Goal: Task Accomplishment & Management: Use online tool/utility

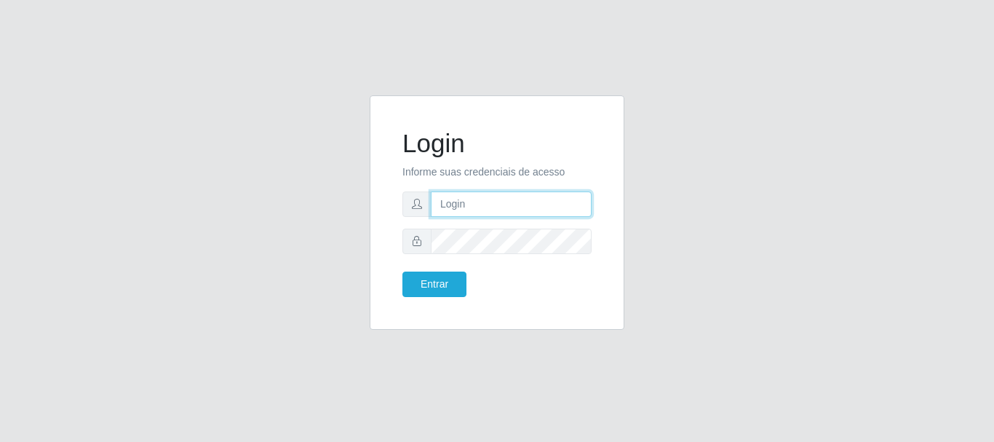
click at [452, 193] on input "text" at bounding box center [511, 203] width 161 height 25
type input "[EMAIL_ADDRESS][DOMAIN_NAME]"
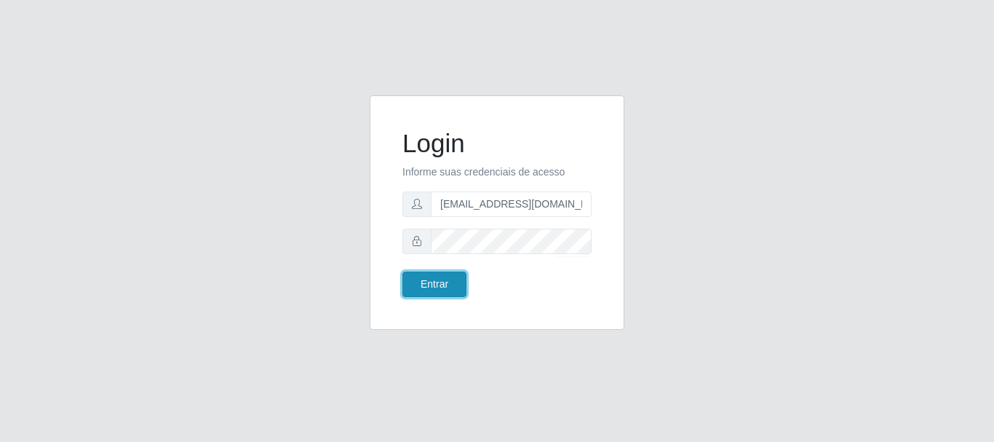
click at [419, 285] on button "Entrar" at bounding box center [435, 284] width 64 height 25
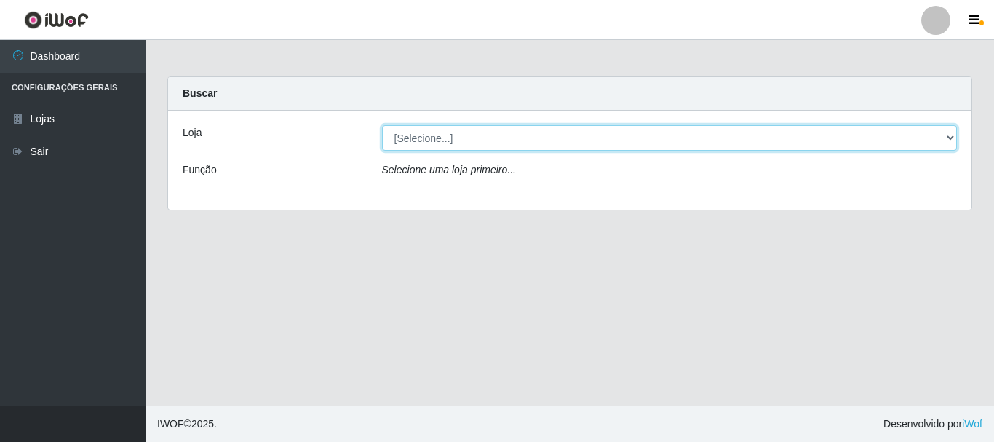
click at [949, 136] on select "[Selecione...] SuperFácil Atacado - Rodoviária" at bounding box center [670, 137] width 576 height 25
select select "400"
click at [382, 125] on select "[Selecione...] SuperFácil Atacado - Rodoviária" at bounding box center [670, 137] width 576 height 25
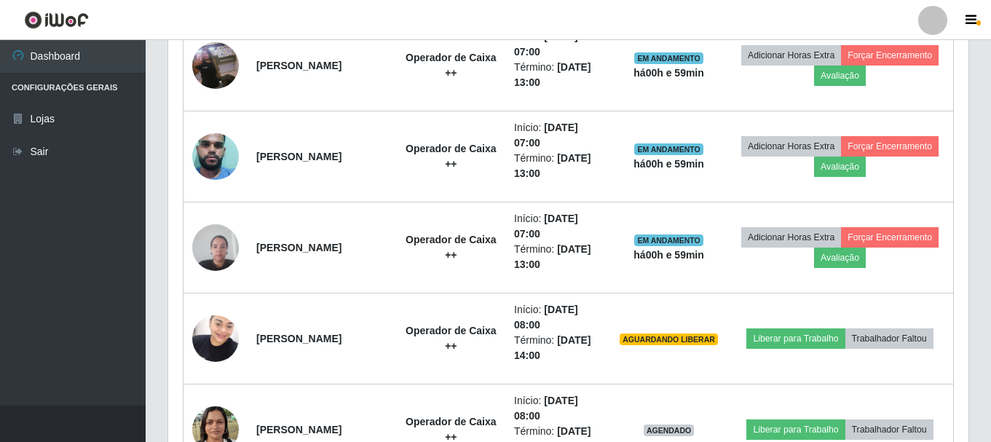
scroll to position [655, 0]
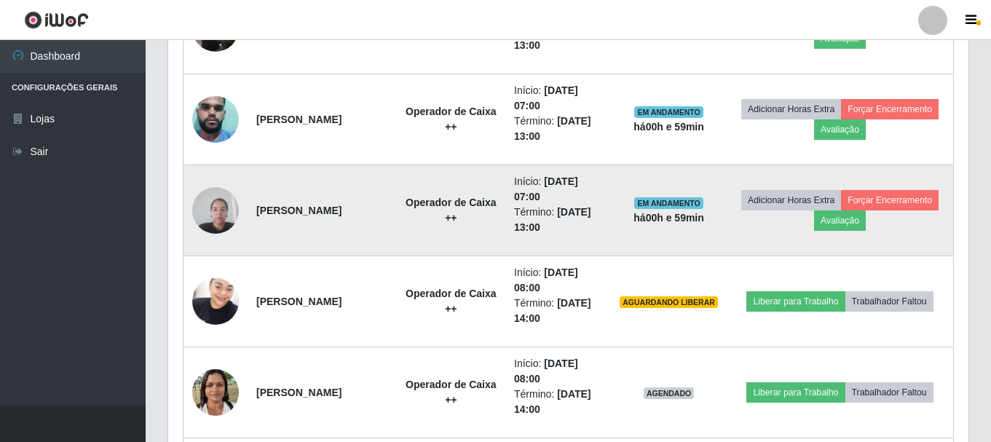
click at [218, 207] on img at bounding box center [215, 210] width 47 height 62
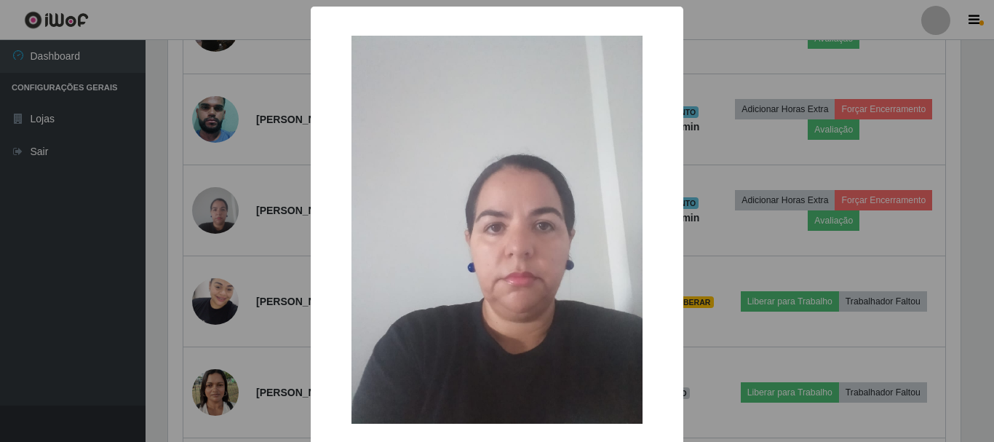
click at [0, 309] on div "× OK Cancel" at bounding box center [497, 221] width 994 height 442
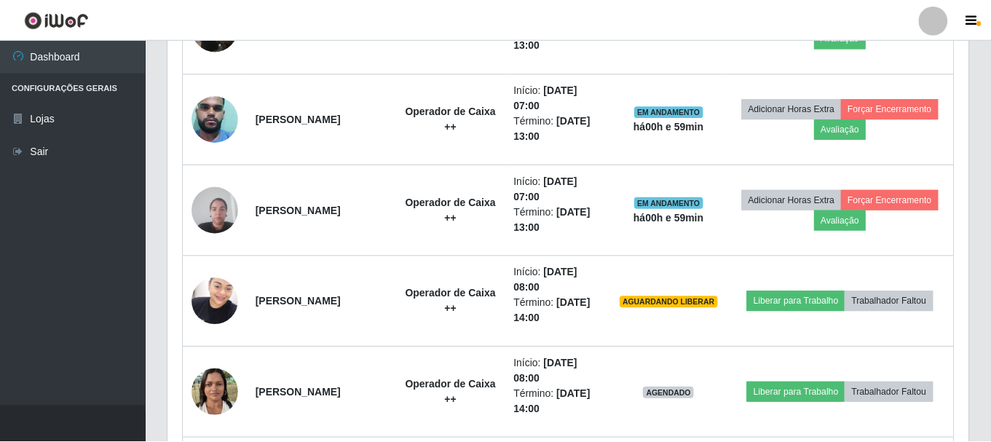
scroll to position [302, 800]
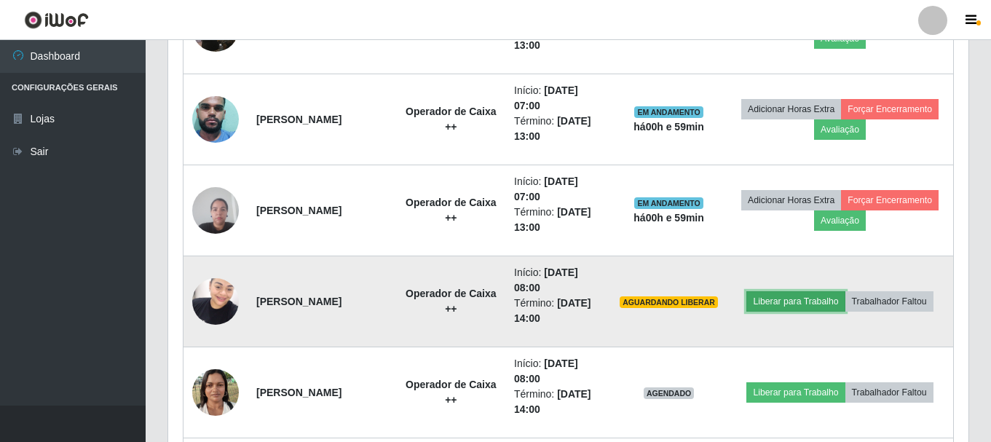
click at [778, 305] on button "Liberar para Trabalho" at bounding box center [795, 301] width 98 height 20
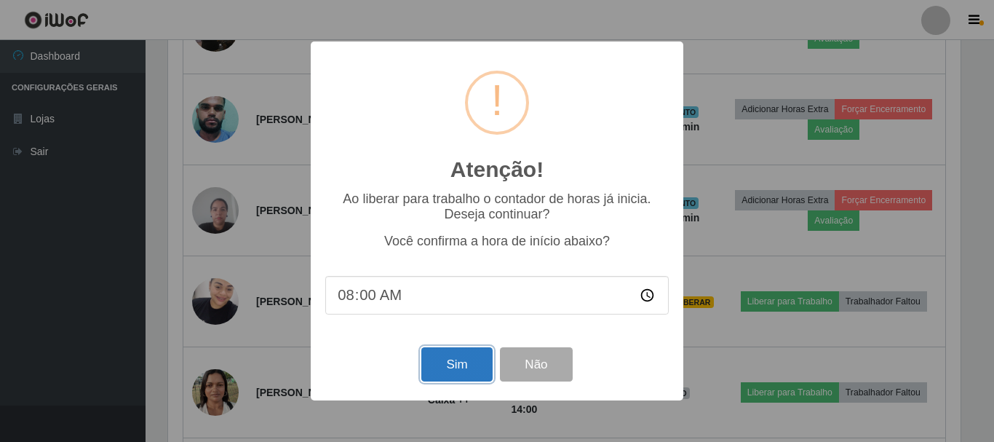
click at [462, 373] on button "Sim" at bounding box center [456, 364] width 71 height 34
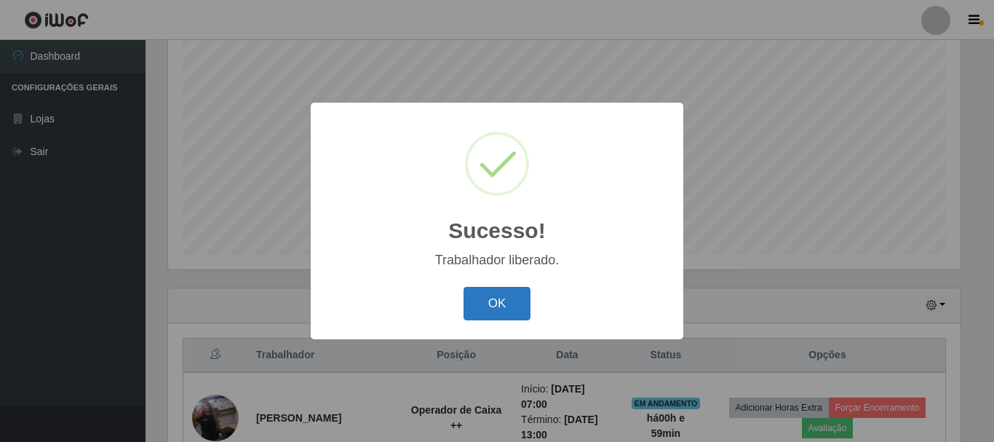
click at [483, 304] on button "OK" at bounding box center [498, 304] width 68 height 34
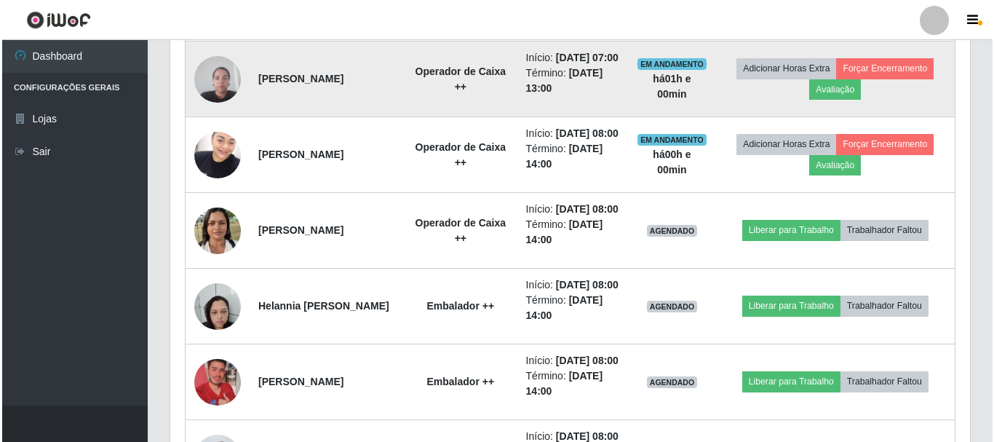
scroll to position [775, 0]
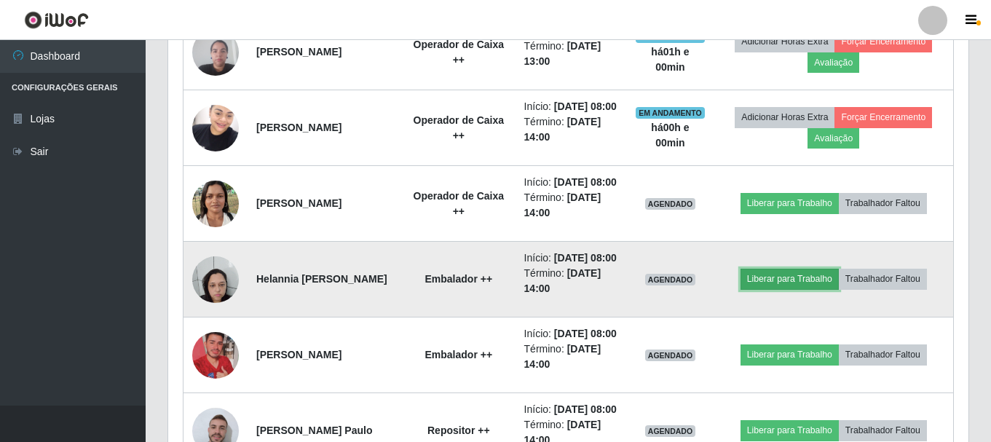
click at [777, 289] on button "Liberar para Trabalho" at bounding box center [789, 279] width 98 height 20
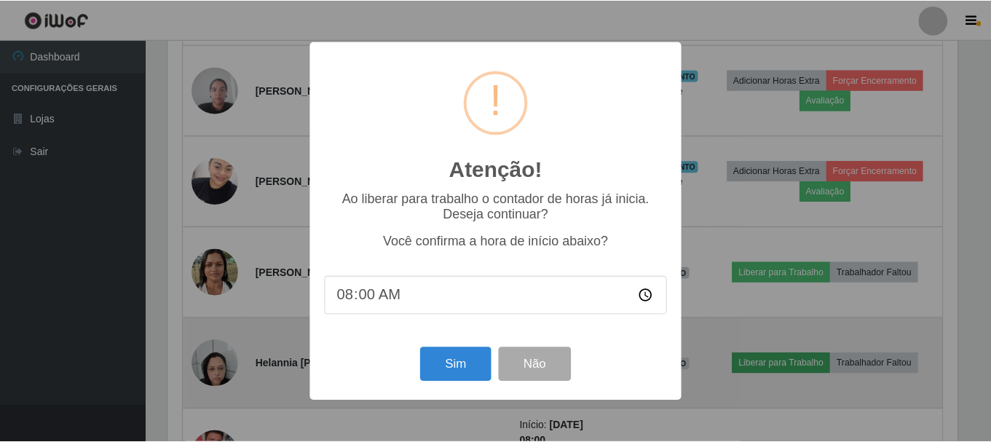
scroll to position [302, 793]
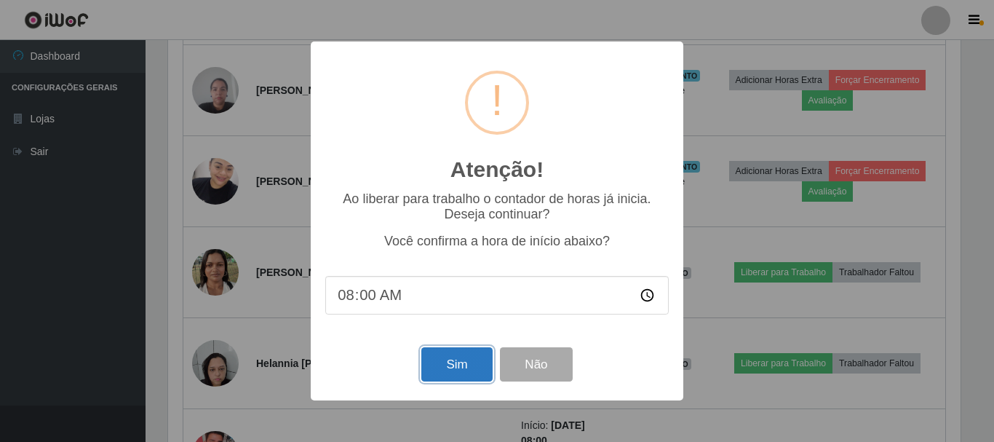
click at [442, 373] on button "Sim" at bounding box center [456, 364] width 71 height 34
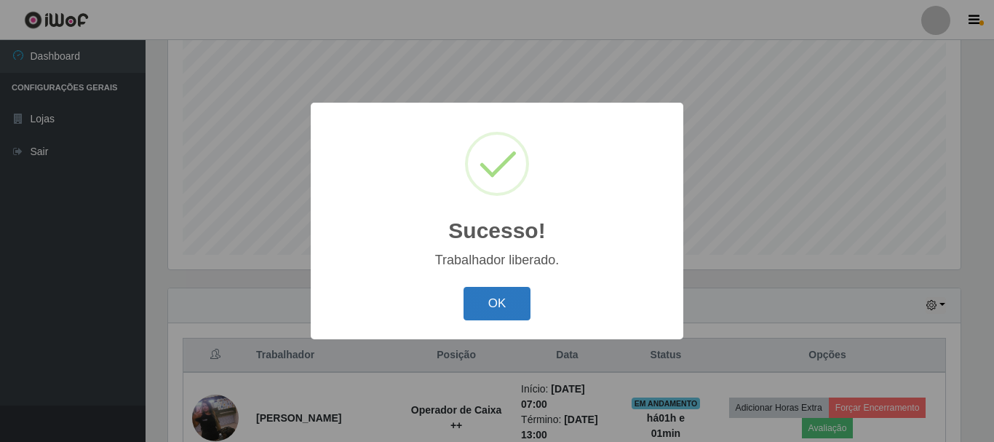
click at [488, 308] on button "OK" at bounding box center [498, 304] width 68 height 34
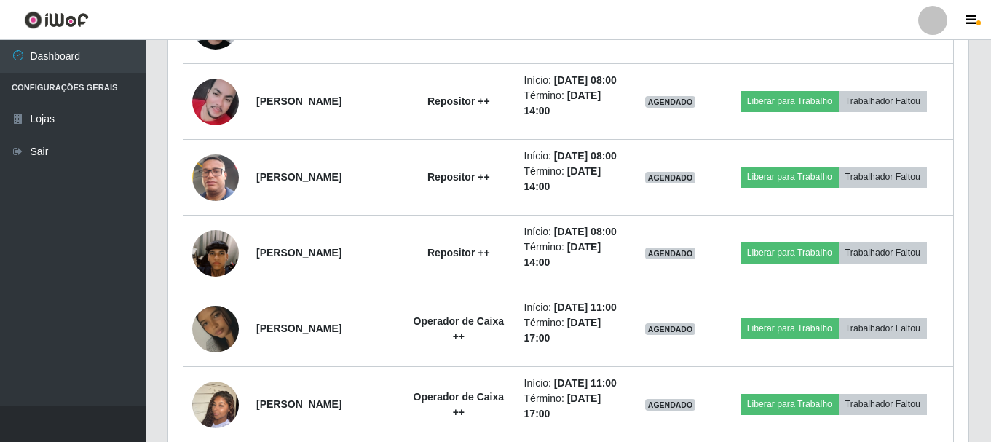
scroll to position [1212, 0]
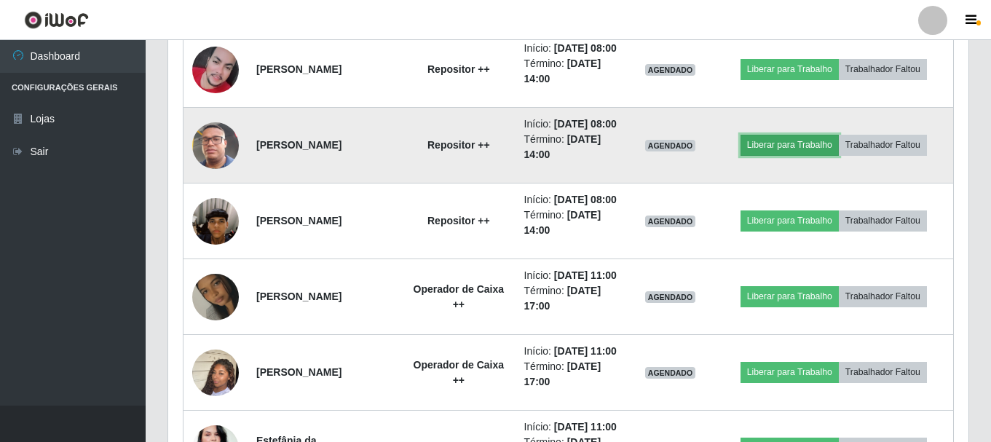
click at [793, 155] on button "Liberar para Trabalho" at bounding box center [789, 145] width 98 height 20
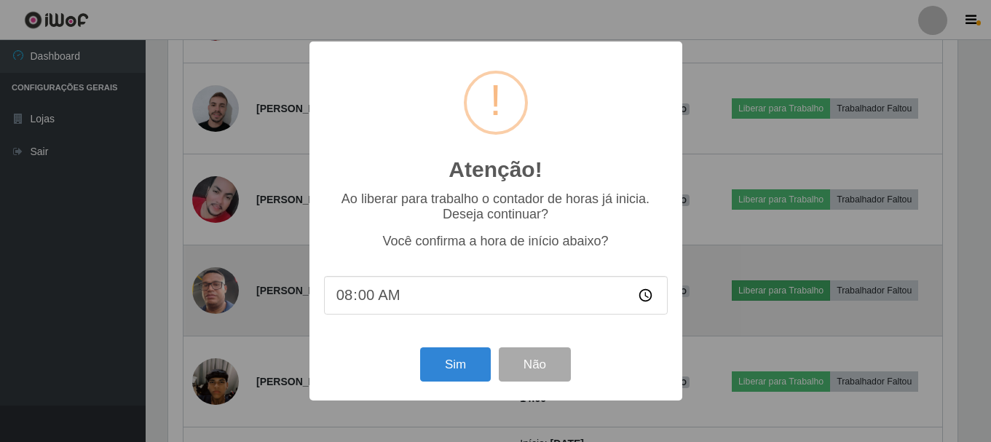
scroll to position [302, 793]
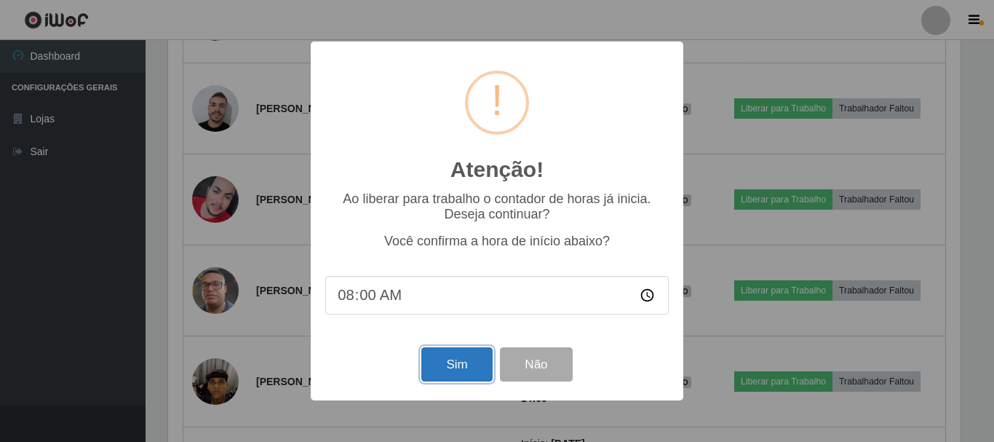
click at [455, 370] on button "Sim" at bounding box center [456, 364] width 71 height 34
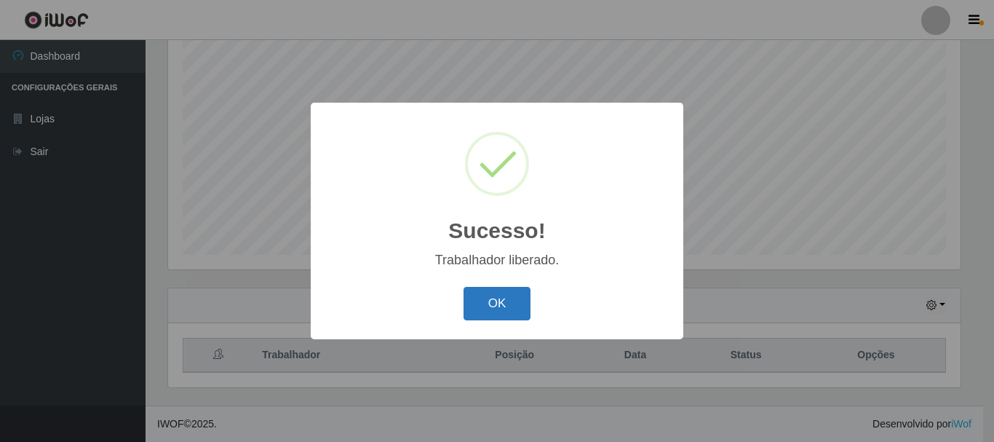
click at [510, 308] on button "OK" at bounding box center [498, 304] width 68 height 34
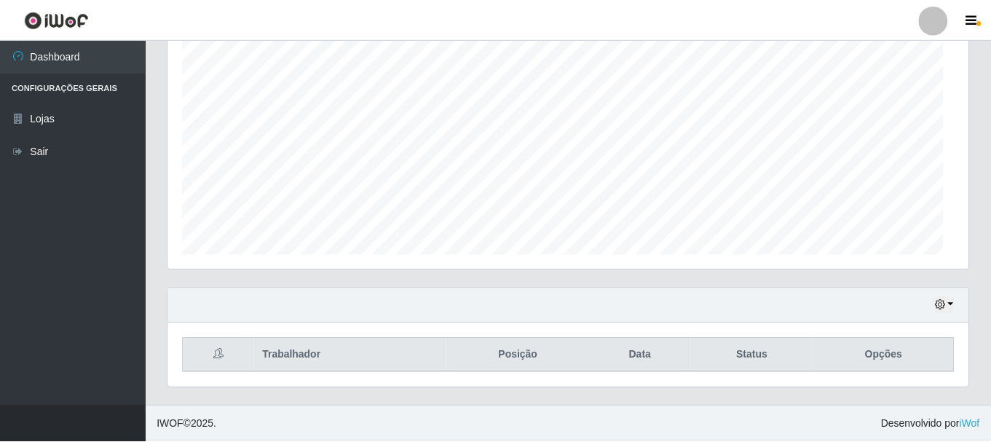
scroll to position [302, 800]
click at [978, 220] on div "Agendamentos Day Month" at bounding box center [568, 127] width 823 height 321
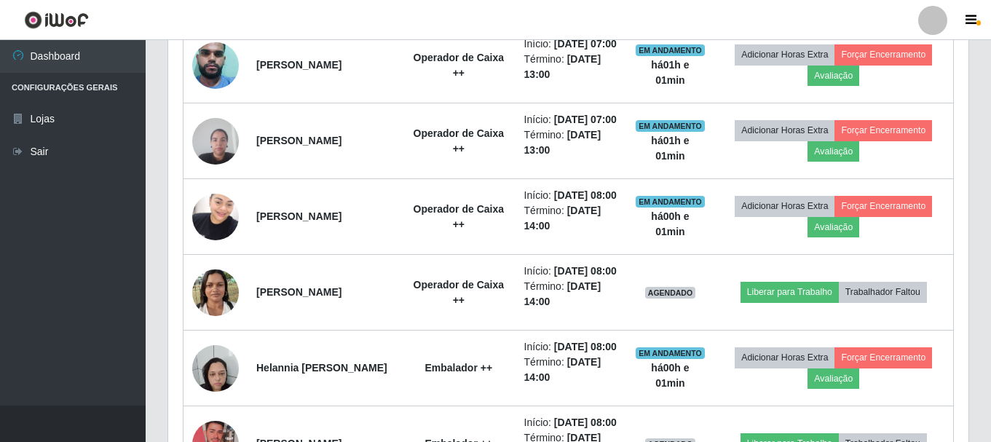
scroll to position [848, 0]
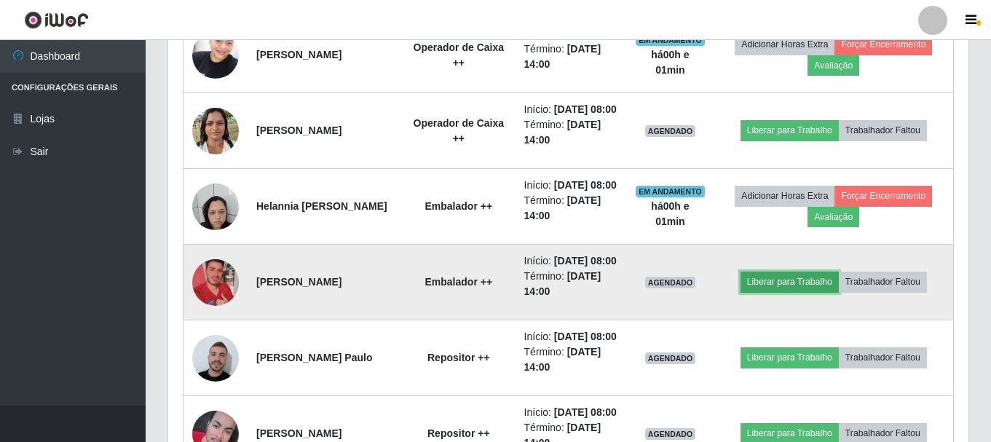
click at [803, 292] on button "Liberar para Trabalho" at bounding box center [789, 282] width 98 height 20
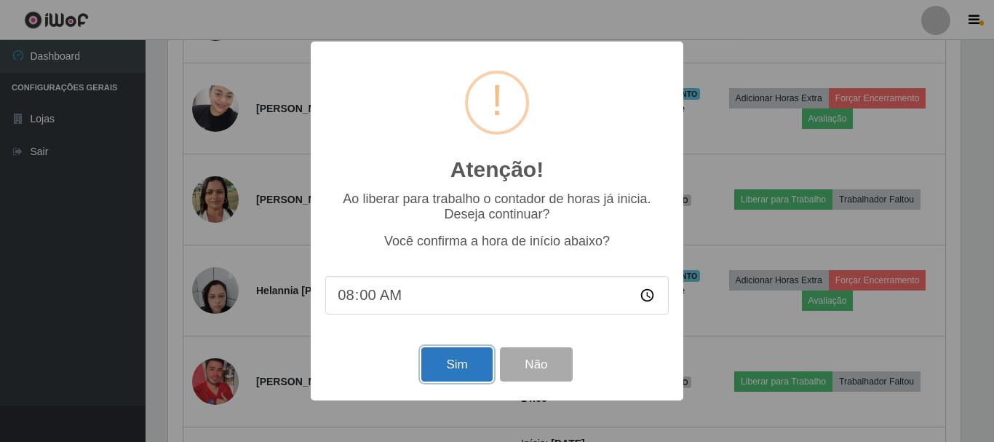
click at [448, 364] on button "Sim" at bounding box center [456, 364] width 71 height 34
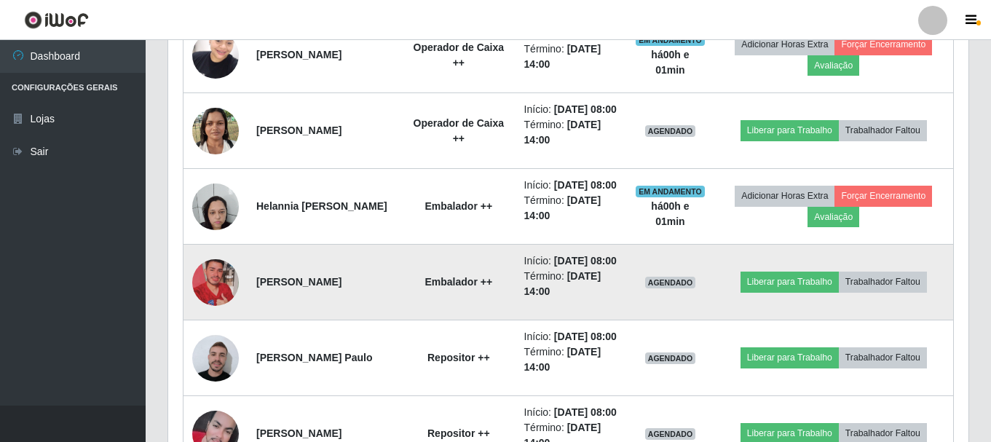
scroll to position [0, 0]
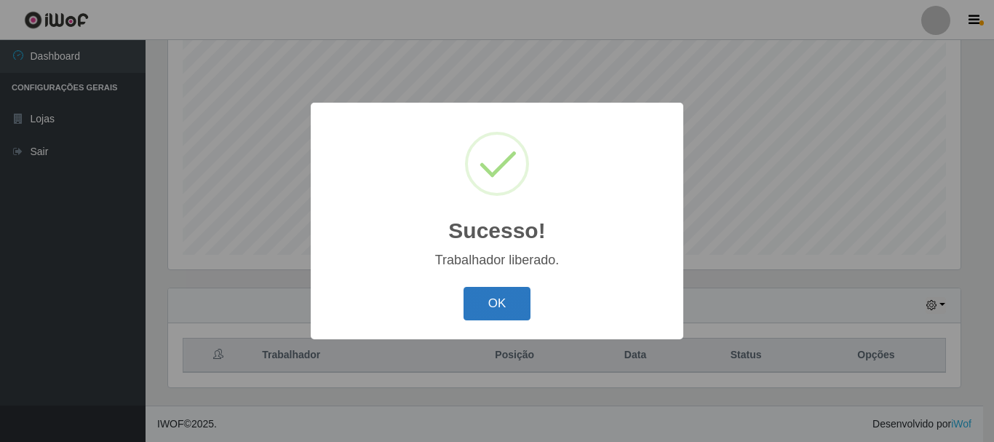
click at [510, 312] on button "OK" at bounding box center [498, 304] width 68 height 34
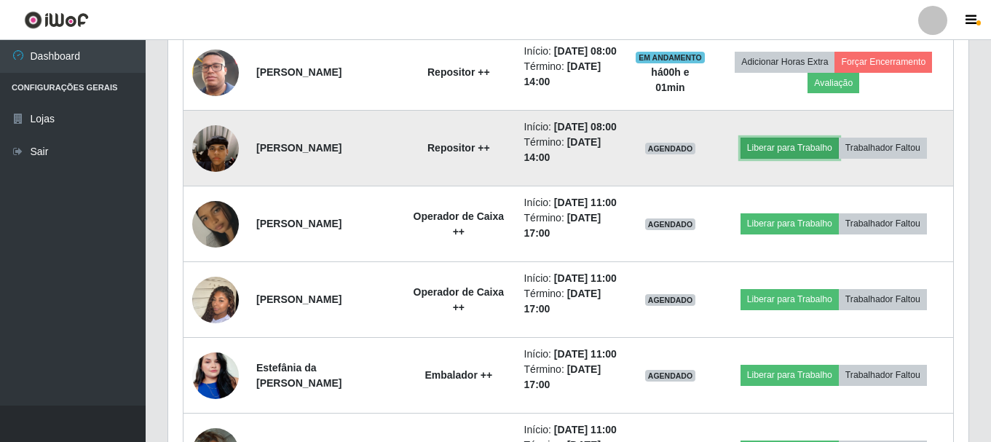
click at [793, 158] on button "Liberar para Trabalho" at bounding box center [789, 148] width 98 height 20
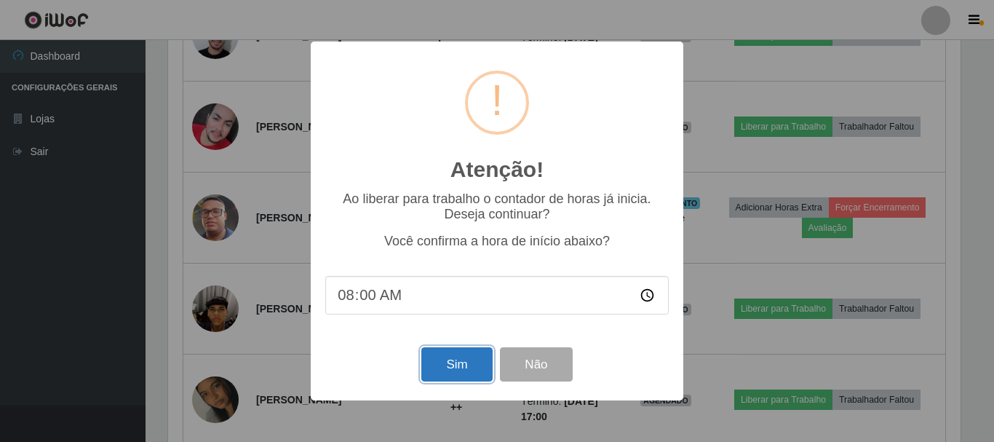
click at [451, 374] on button "Sim" at bounding box center [456, 364] width 71 height 34
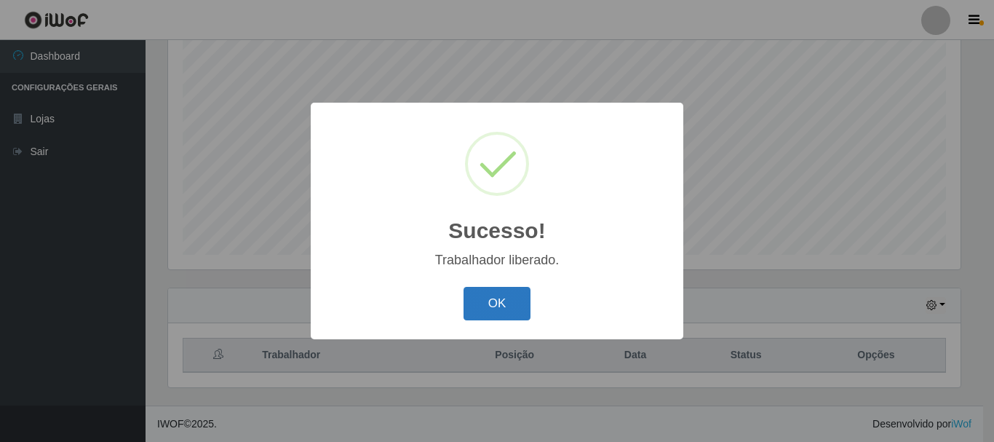
click at [491, 297] on button "OK" at bounding box center [498, 304] width 68 height 34
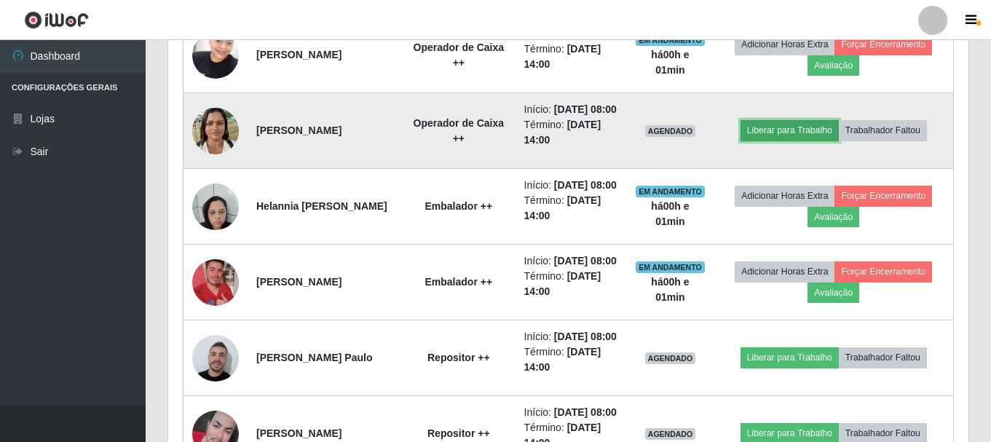
click at [828, 140] on button "Liberar para Trabalho" at bounding box center [789, 130] width 98 height 20
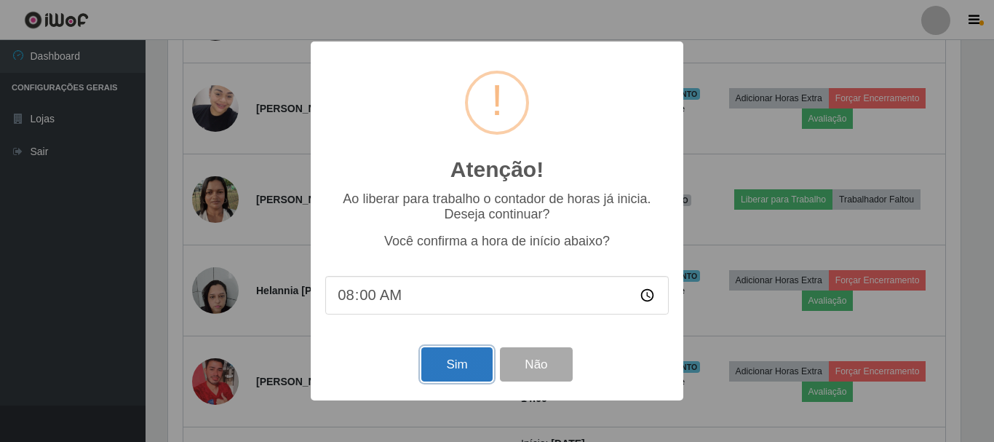
click at [448, 365] on button "Sim" at bounding box center [456, 364] width 71 height 34
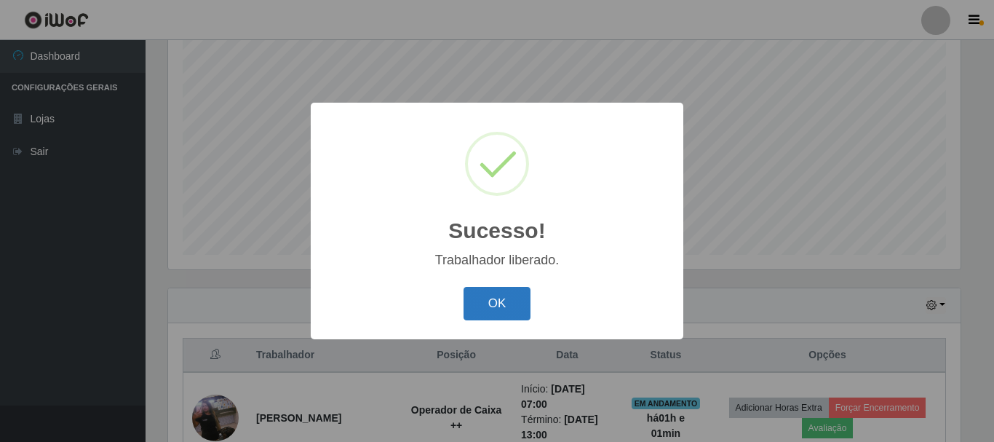
click at [496, 314] on button "OK" at bounding box center [498, 304] width 68 height 34
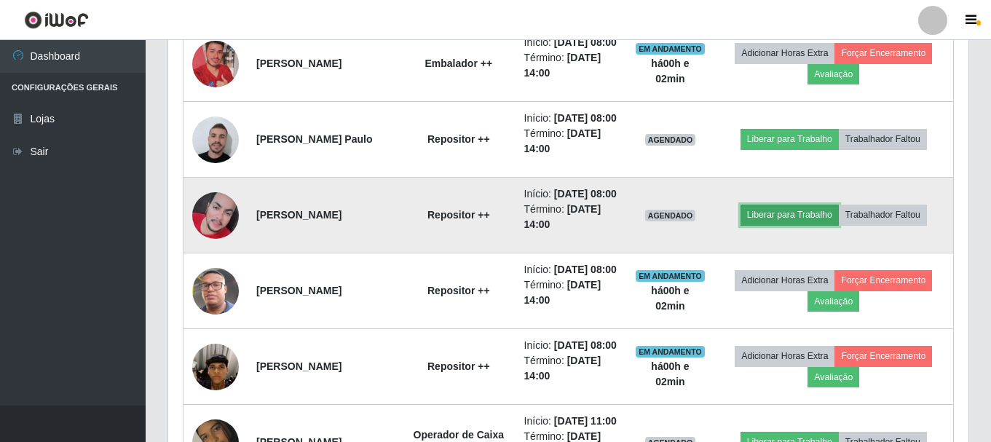
click at [783, 225] on button "Liberar para Trabalho" at bounding box center [789, 215] width 98 height 20
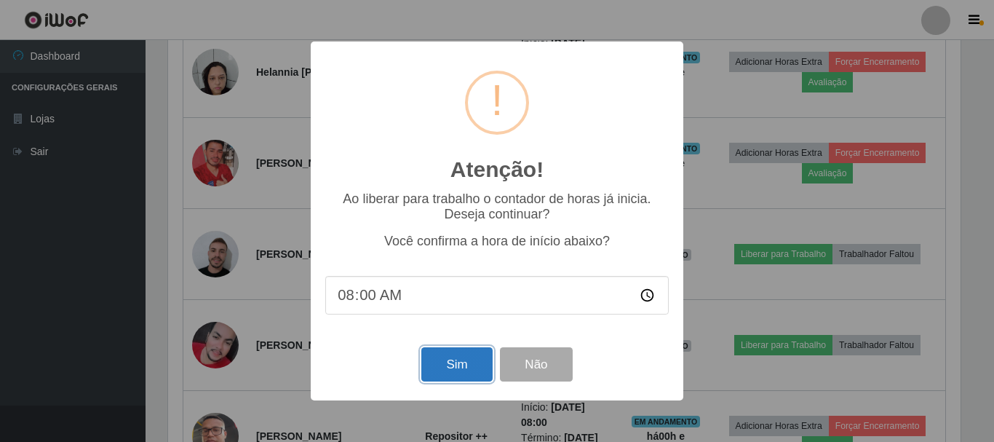
click at [467, 377] on button "Sim" at bounding box center [456, 364] width 71 height 34
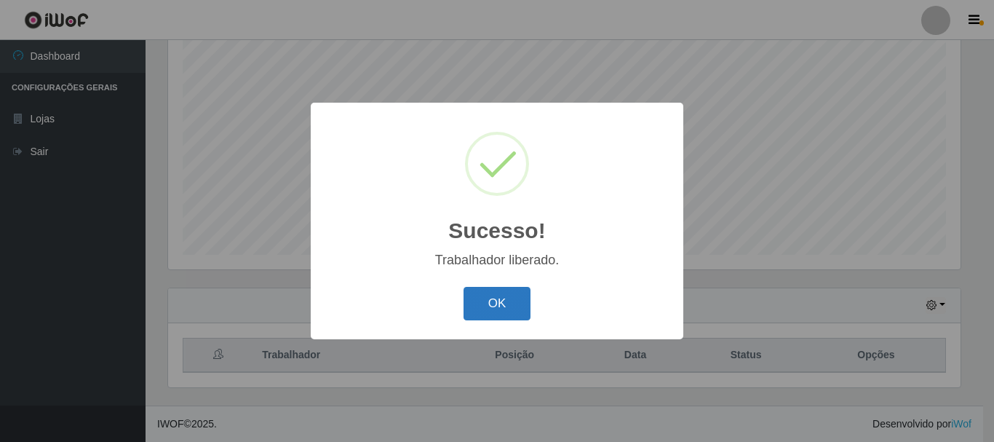
click at [496, 308] on button "OK" at bounding box center [498, 304] width 68 height 34
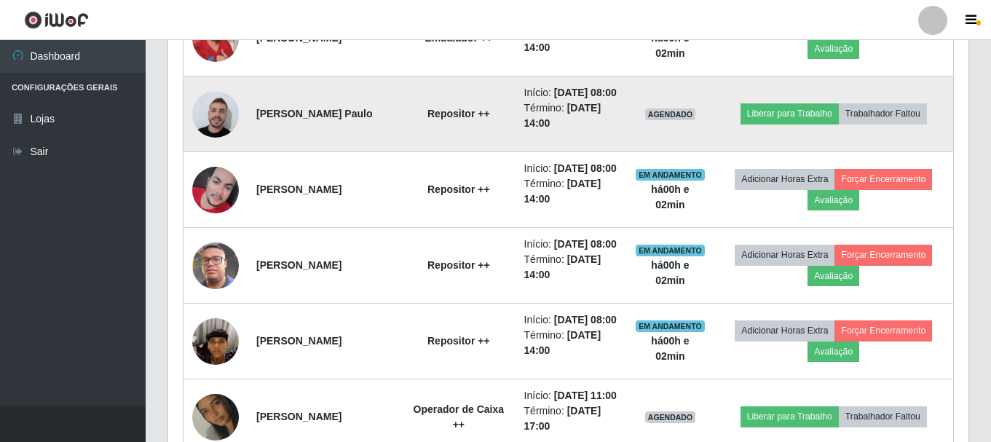
scroll to position [1066, 0]
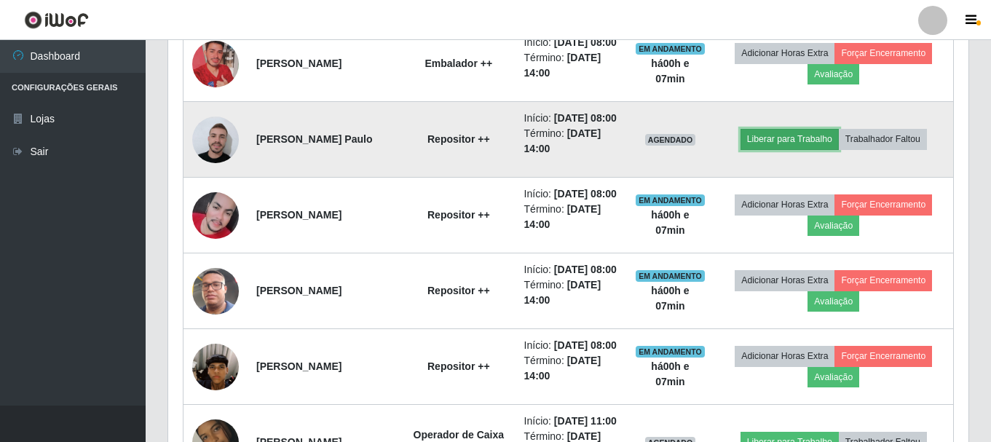
click at [767, 149] on button "Liberar para Trabalho" at bounding box center [789, 139] width 98 height 20
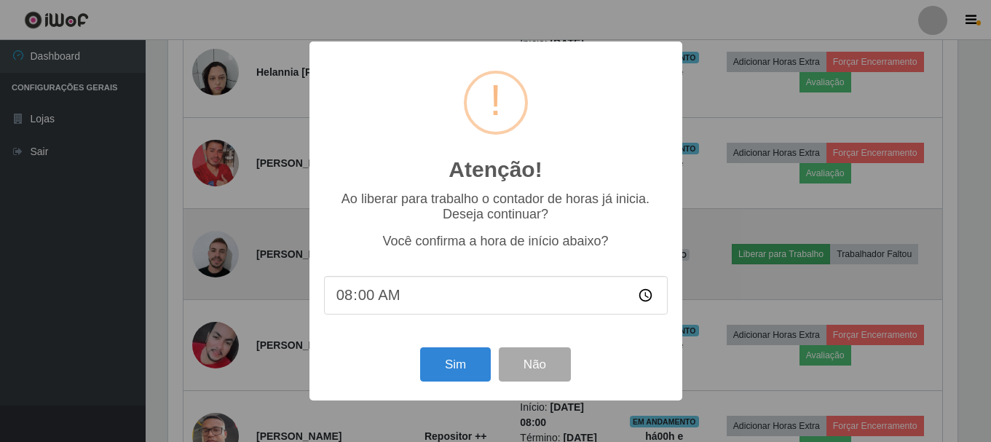
scroll to position [302, 793]
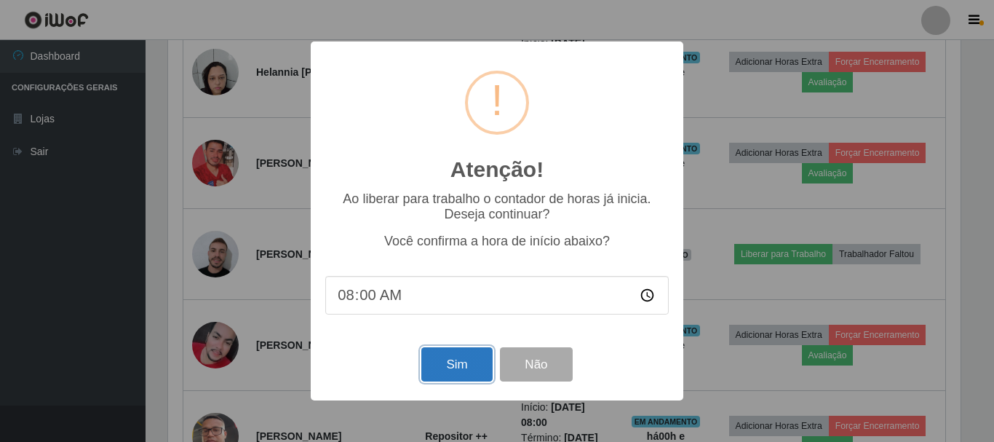
click at [456, 356] on button "Sim" at bounding box center [456, 364] width 71 height 34
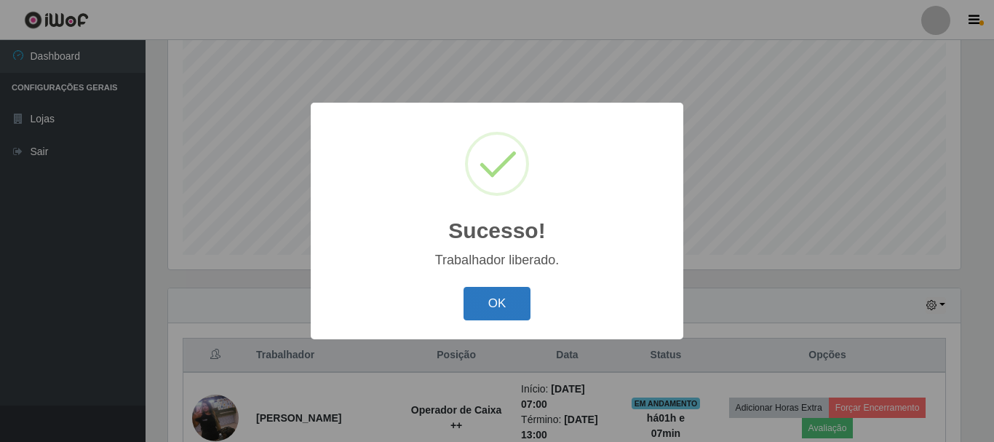
click at [498, 304] on button "OK" at bounding box center [498, 304] width 68 height 34
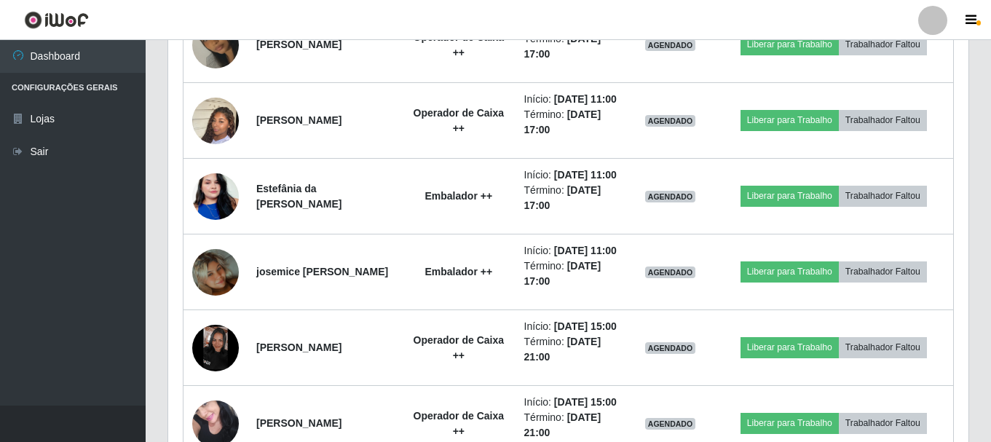
scroll to position [1576, 0]
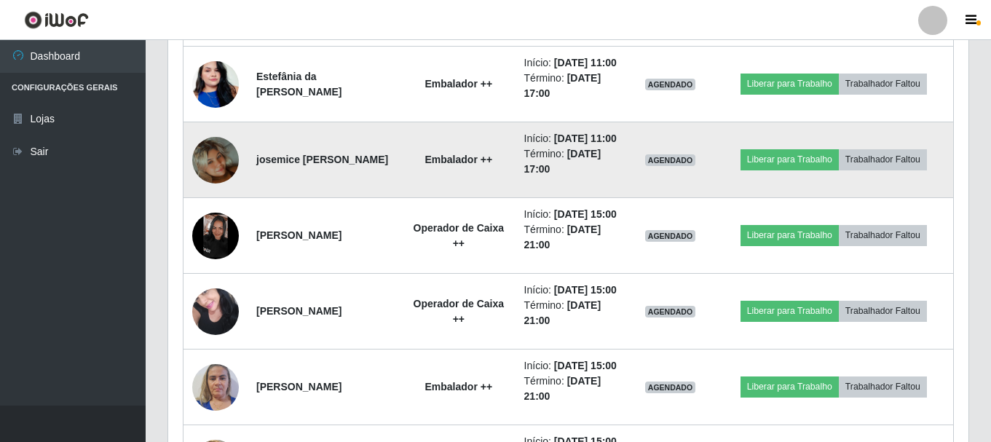
click at [225, 202] on img at bounding box center [215, 160] width 47 height 83
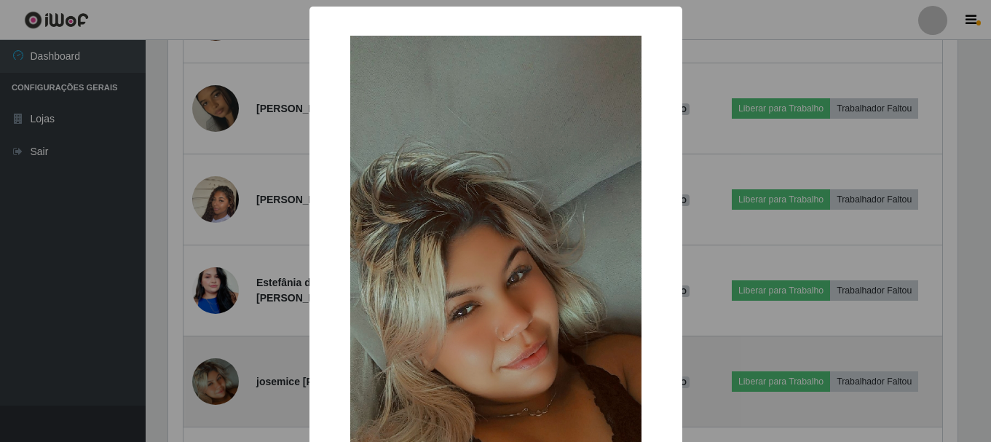
scroll to position [302, 793]
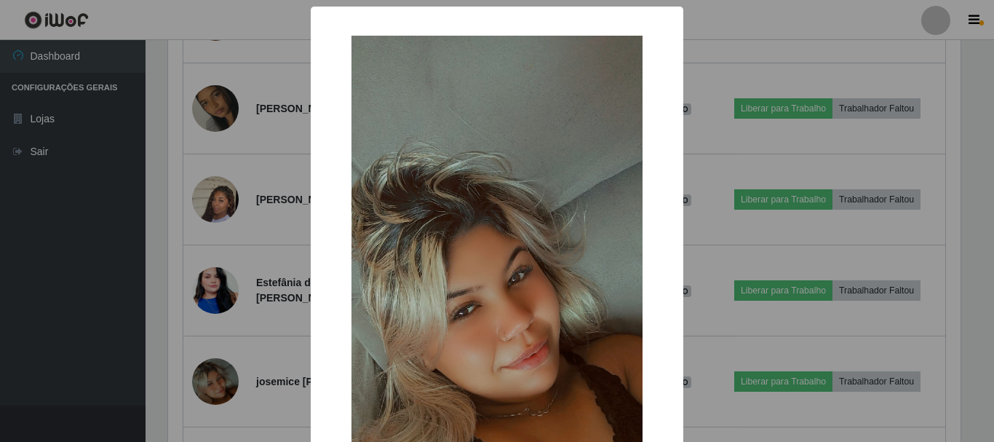
click at [19, 303] on div "× OK Cancel" at bounding box center [497, 221] width 994 height 442
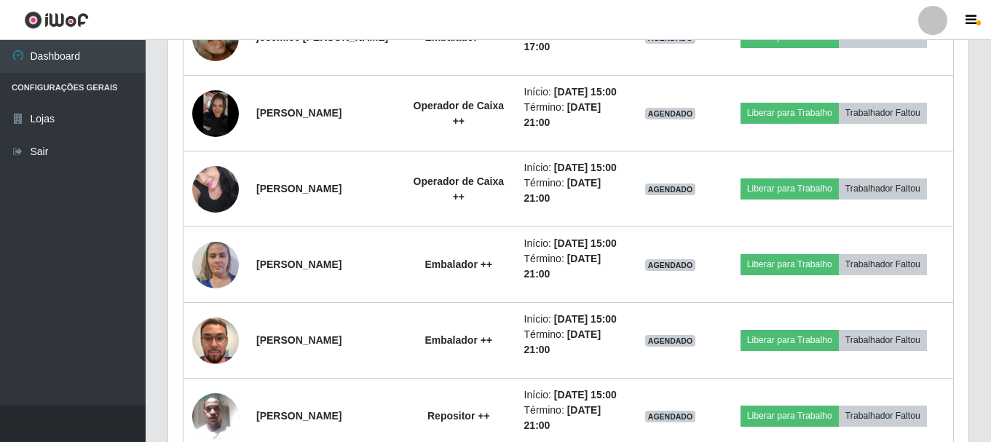
scroll to position [1722, 0]
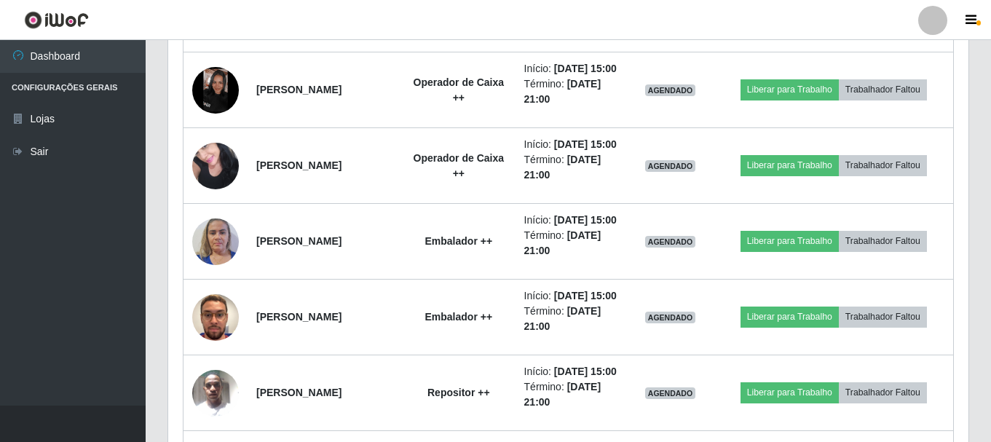
click at [18, 271] on ul "Dashboard Configurações Gerais Lojas Sair" at bounding box center [73, 222] width 146 height 365
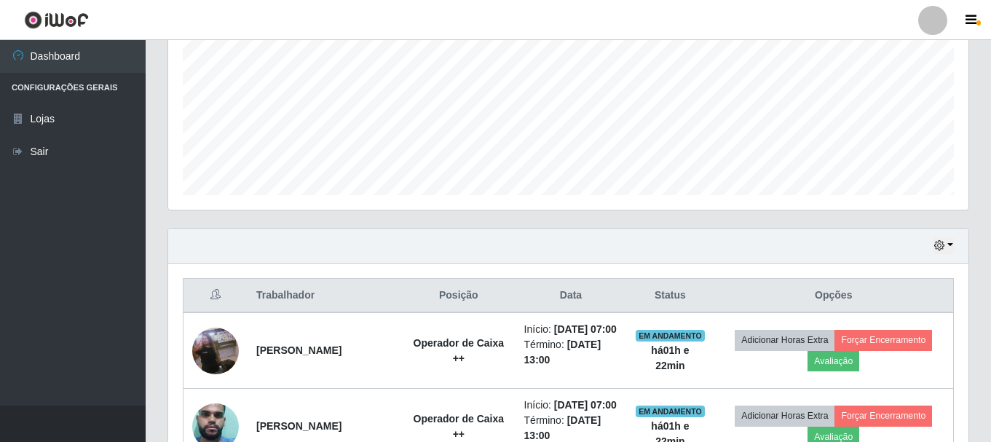
scroll to position [193, 0]
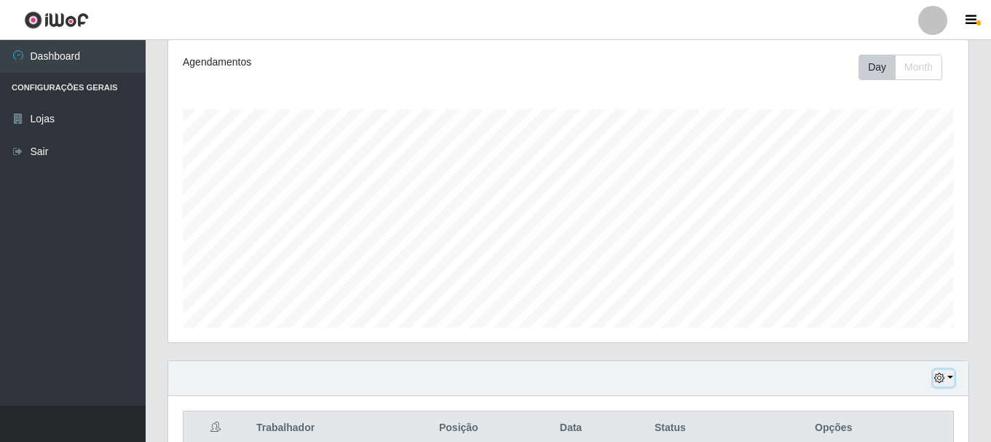
click at [945, 375] on button "button" at bounding box center [943, 378] width 20 height 17
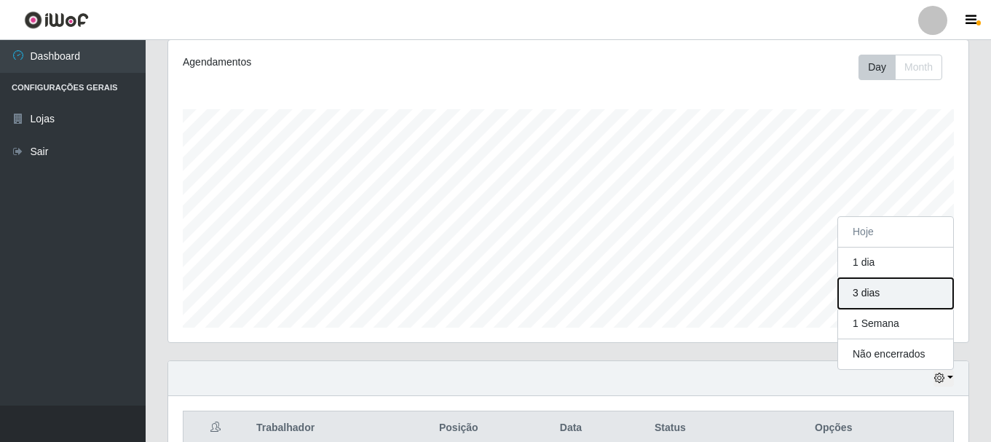
click at [883, 301] on button "3 dias" at bounding box center [895, 293] width 115 height 31
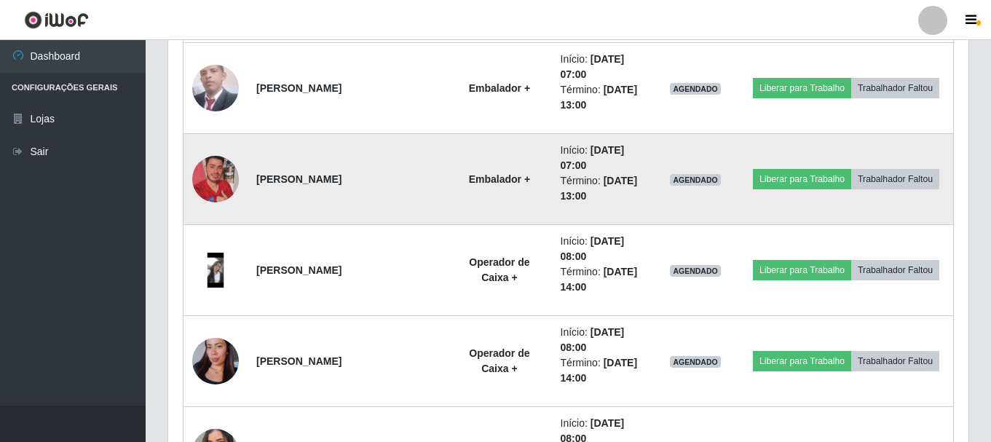
scroll to position [2814, 0]
